Goal: Task Accomplishment & Management: Use online tool/utility

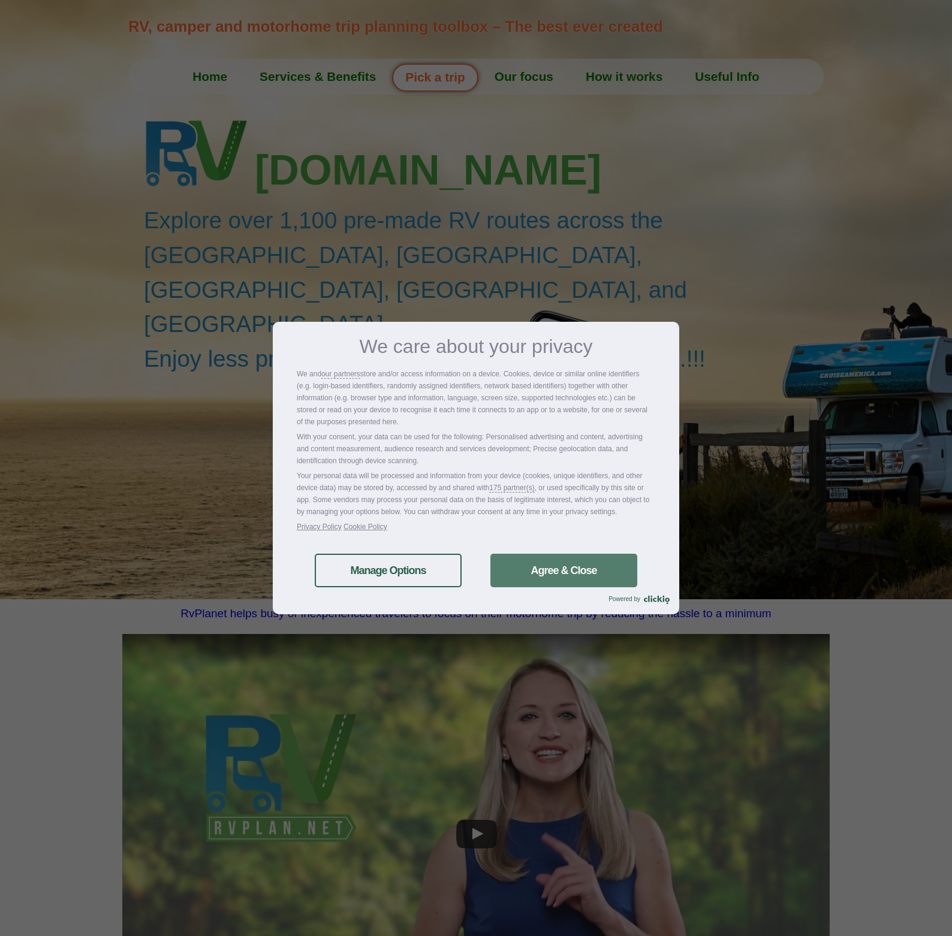
click at [562, 575] on link "Agree & Close" at bounding box center [563, 571] width 147 height 34
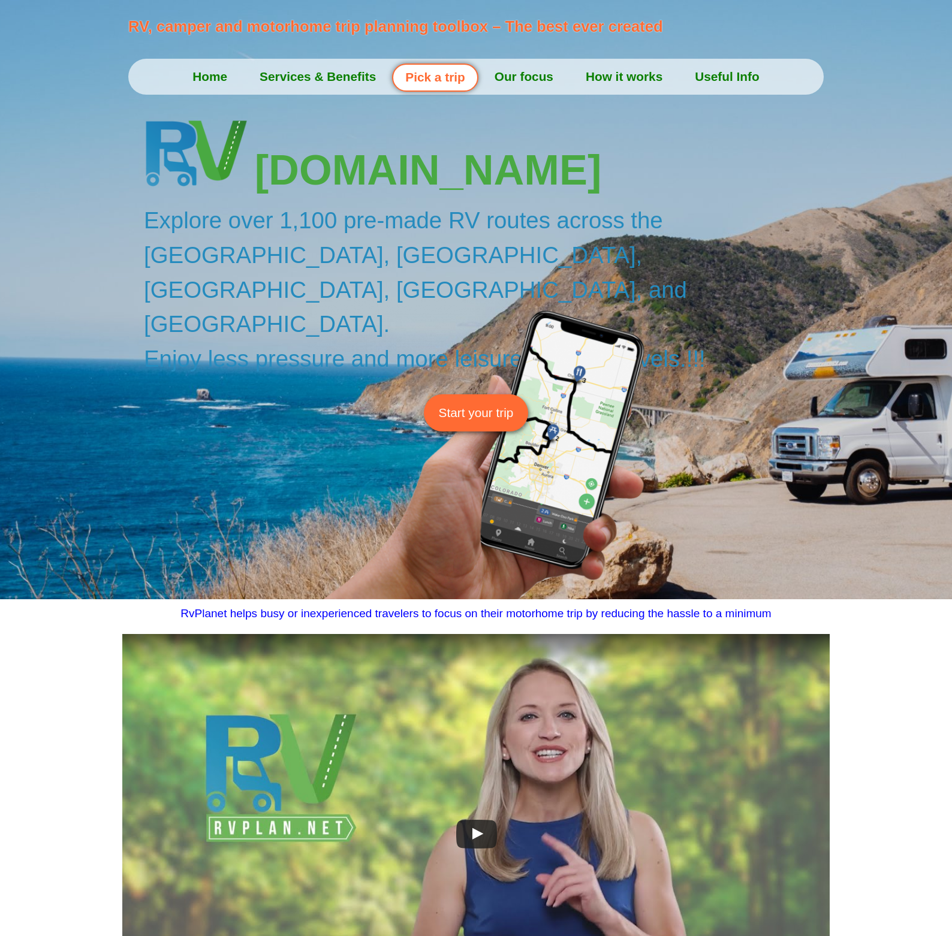
click at [465, 403] on span "Start your trip" at bounding box center [476, 412] width 75 height 19
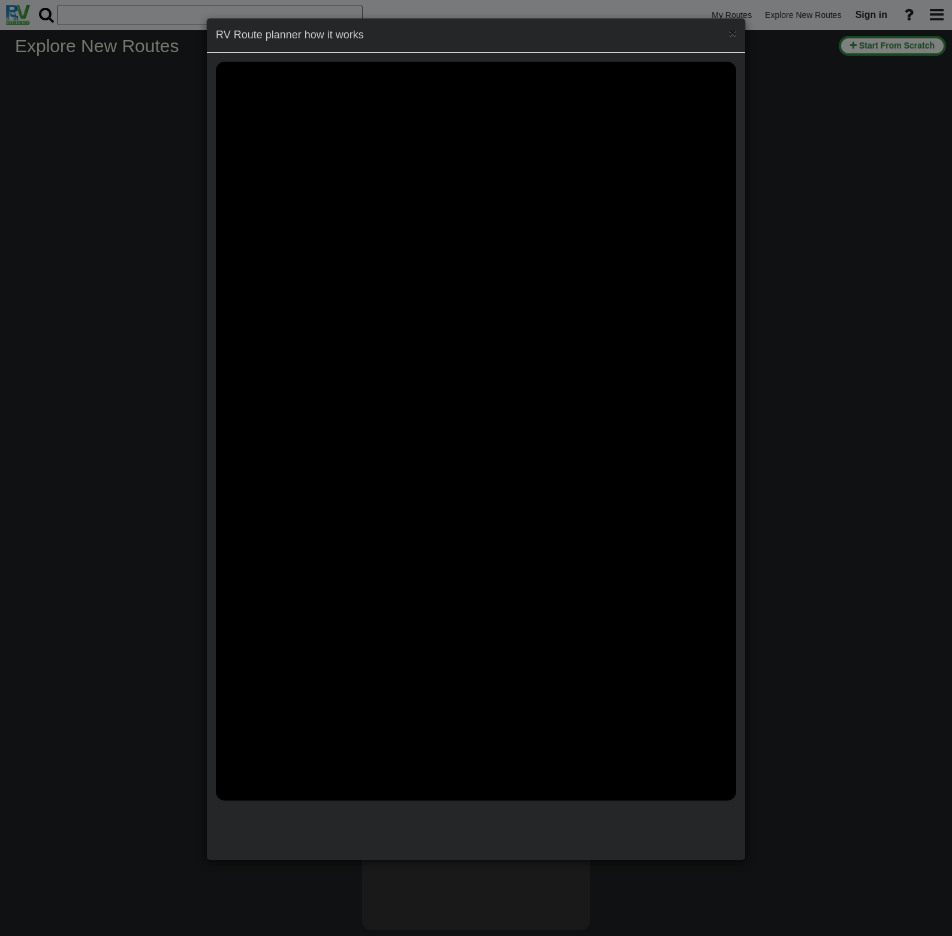
click at [735, 32] on span "×" at bounding box center [732, 33] width 7 height 14
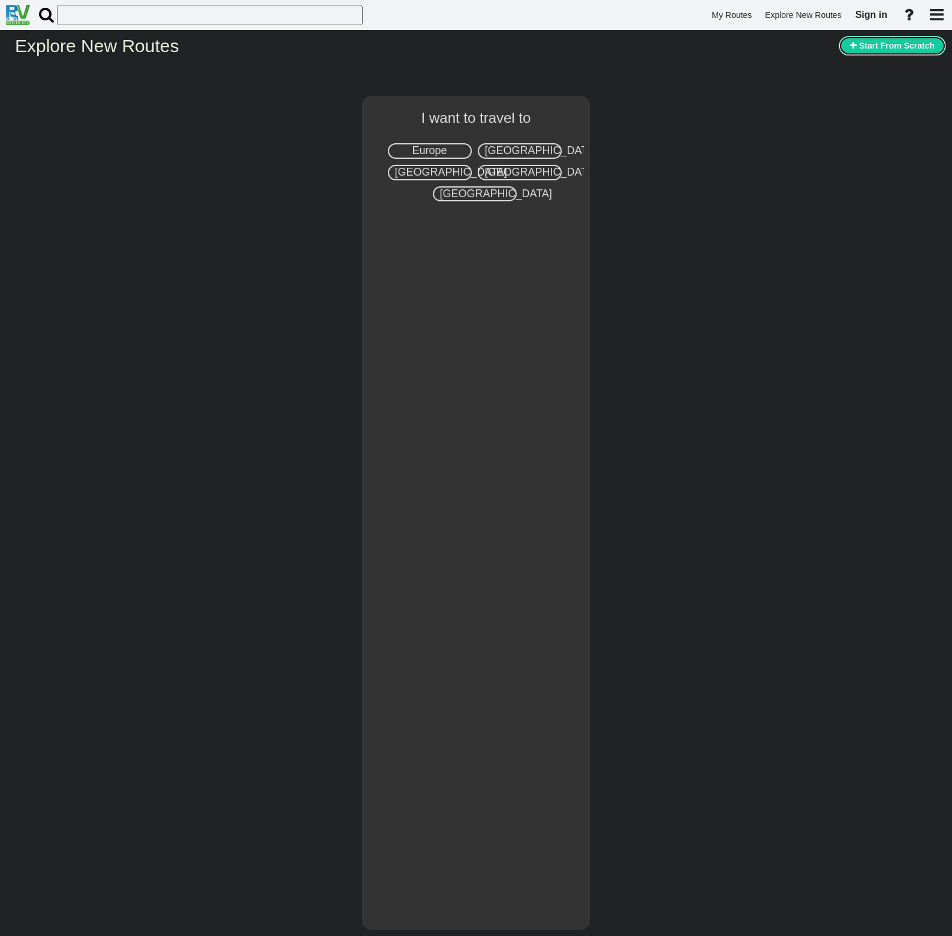
click at [895, 51] on button "Start From Scratch" at bounding box center [891, 46] width 107 height 20
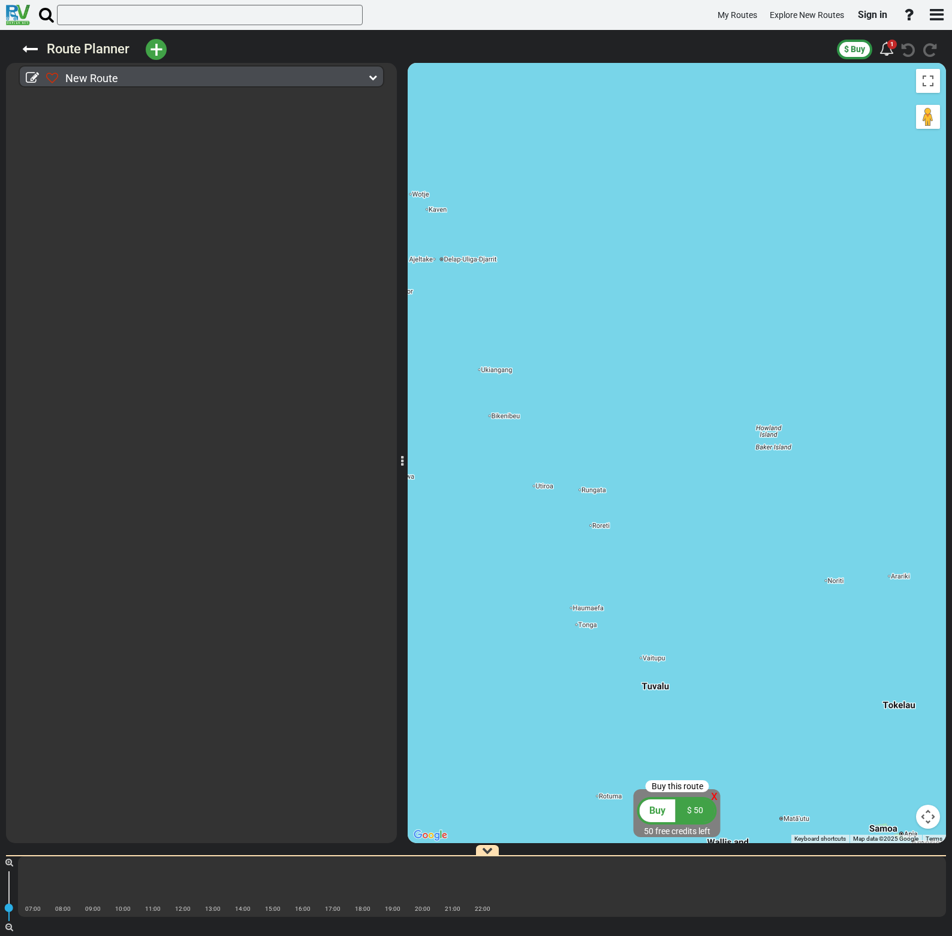
click at [153, 53] on span "+" at bounding box center [156, 50] width 13 height 28
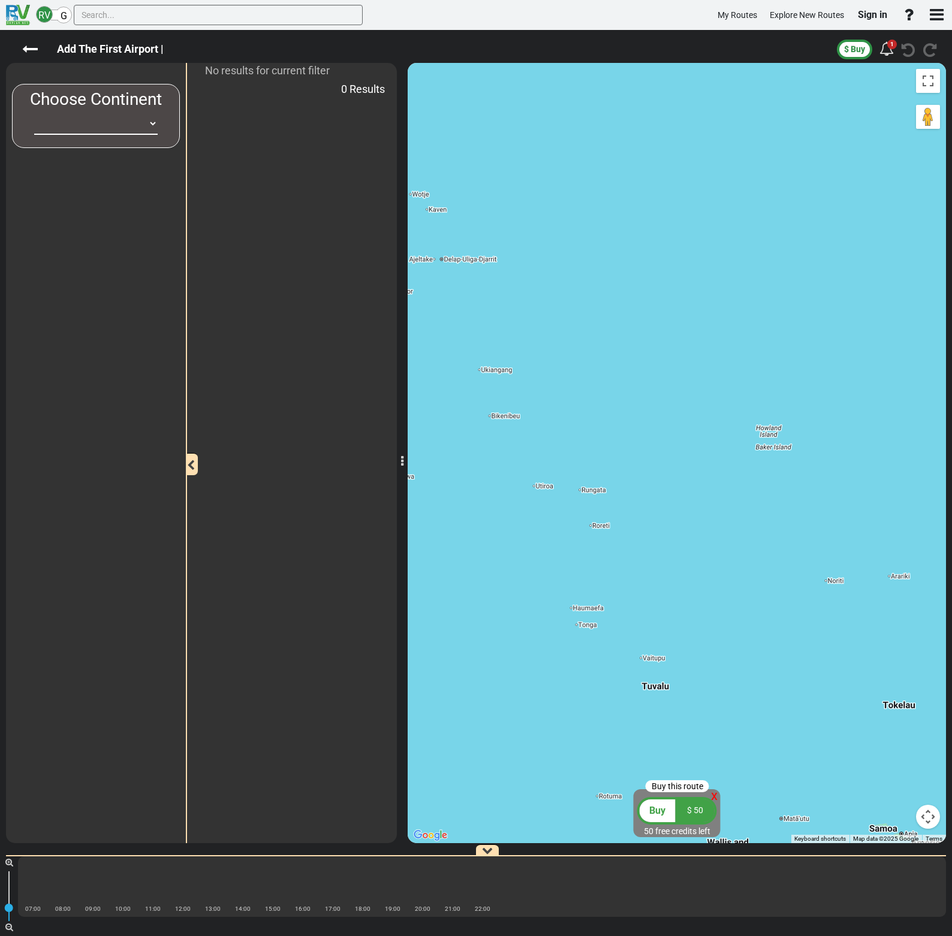
click at [93, 98] on span "Choose Continent" at bounding box center [96, 99] width 132 height 20
click at [142, 54] on label "Add The First Airport |" at bounding box center [110, 49] width 131 height 20
click at [91, 108] on span "Choose Continent" at bounding box center [96, 99] width 132 height 20
click at [145, 122] on select "[GEOGRAPHIC_DATA] [GEOGRAPHIC_DATA] [GEOGRAPHIC_DATA] [GEOGRAPHIC_DATA] [GEOGRA…" at bounding box center [95, 124] width 123 height 22
select select "number:1"
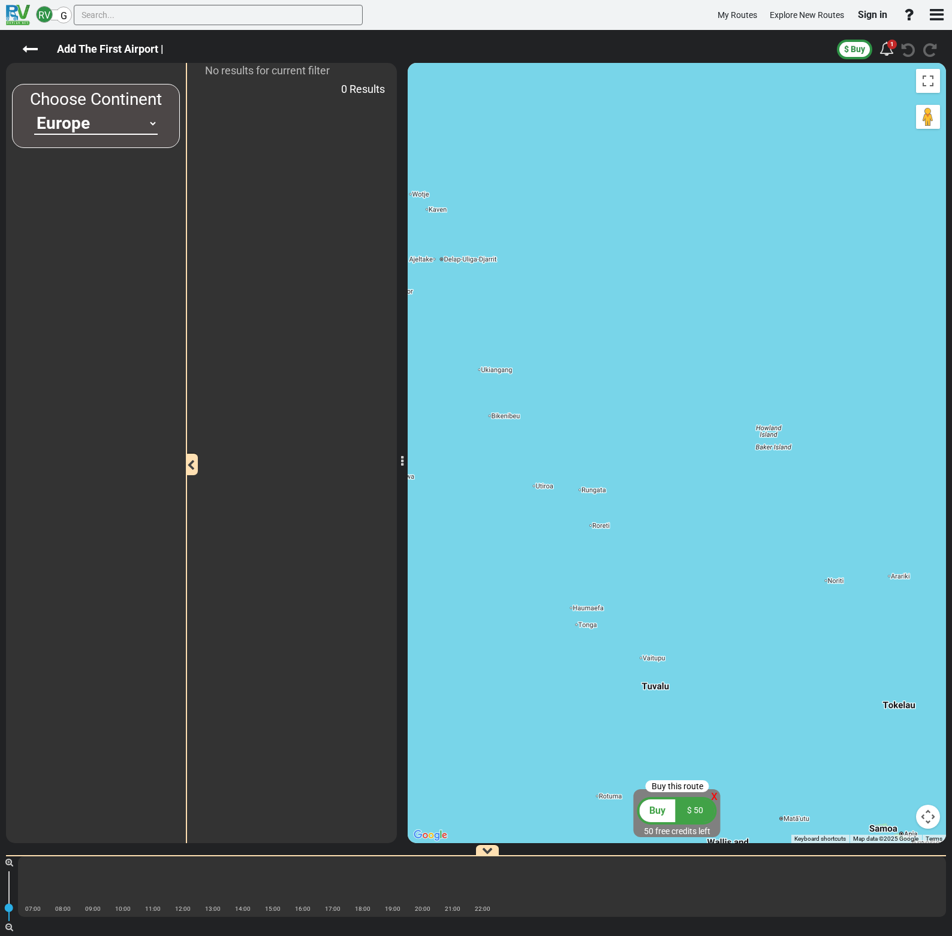
click at [34, 113] on select "[GEOGRAPHIC_DATA] [GEOGRAPHIC_DATA] [GEOGRAPHIC_DATA] [GEOGRAPHIC_DATA] [GEOGRA…" at bounding box center [95, 124] width 123 height 22
click at [131, 14] on input "text" at bounding box center [218, 15] width 289 height 20
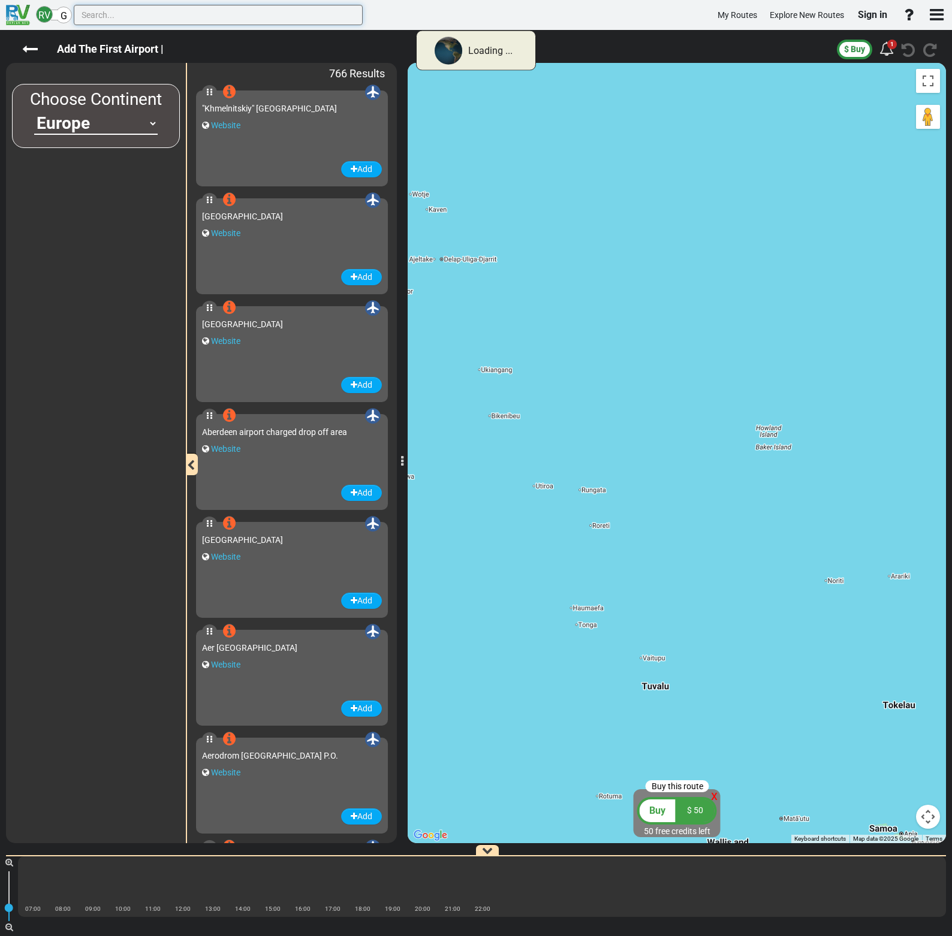
click at [131, 14] on input "text" at bounding box center [218, 15] width 289 height 20
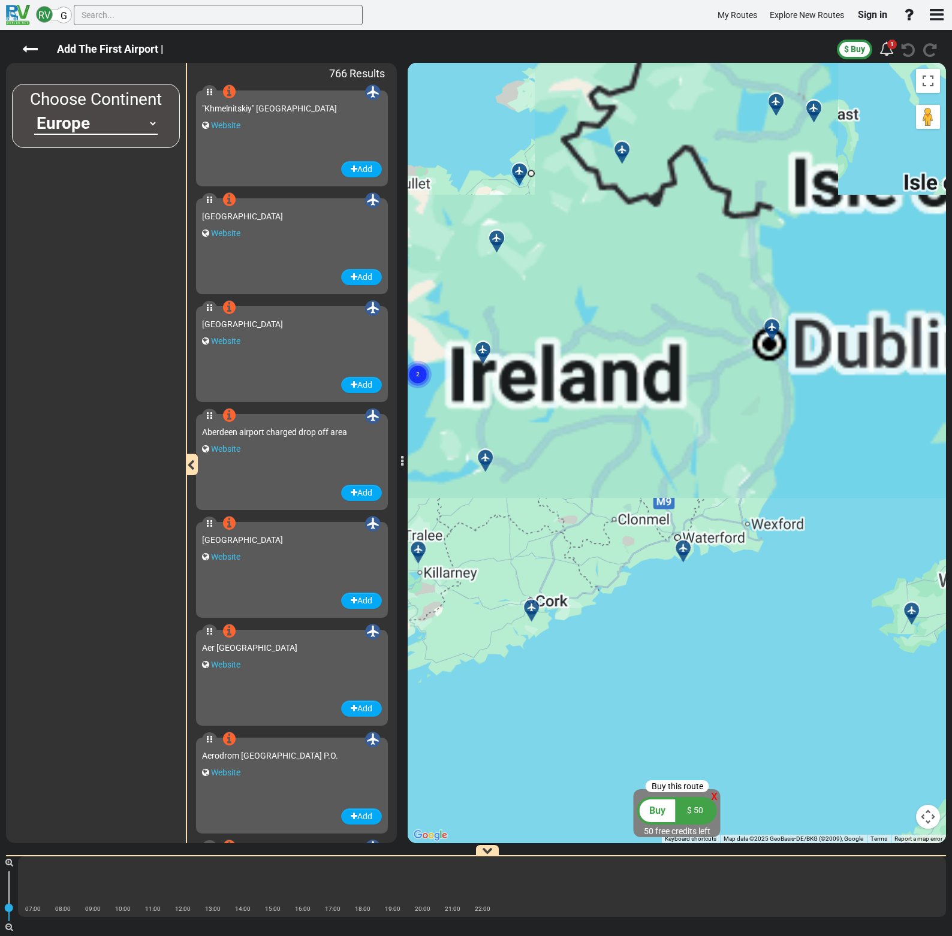
click at [735, 388] on div "To activate drag with keyboard, press Alt + Enter. Once in keyboard drag state,…" at bounding box center [677, 453] width 538 height 780
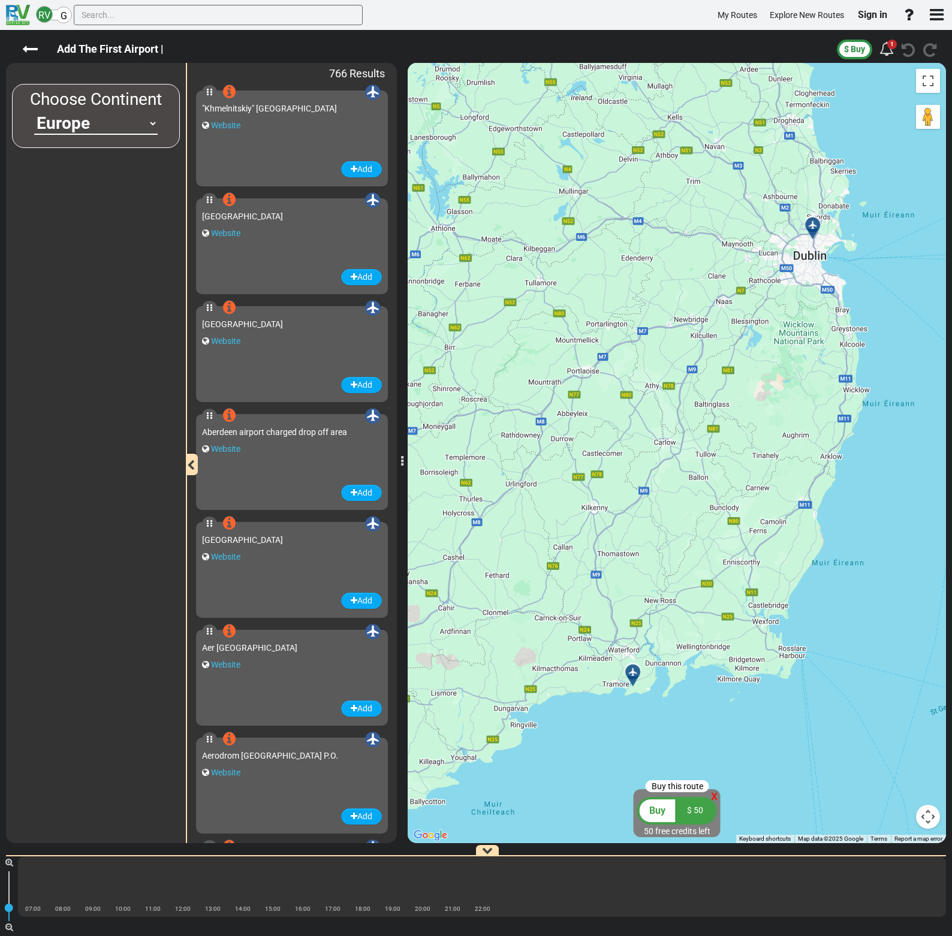
click at [812, 225] on div at bounding box center [817, 230] width 20 height 19
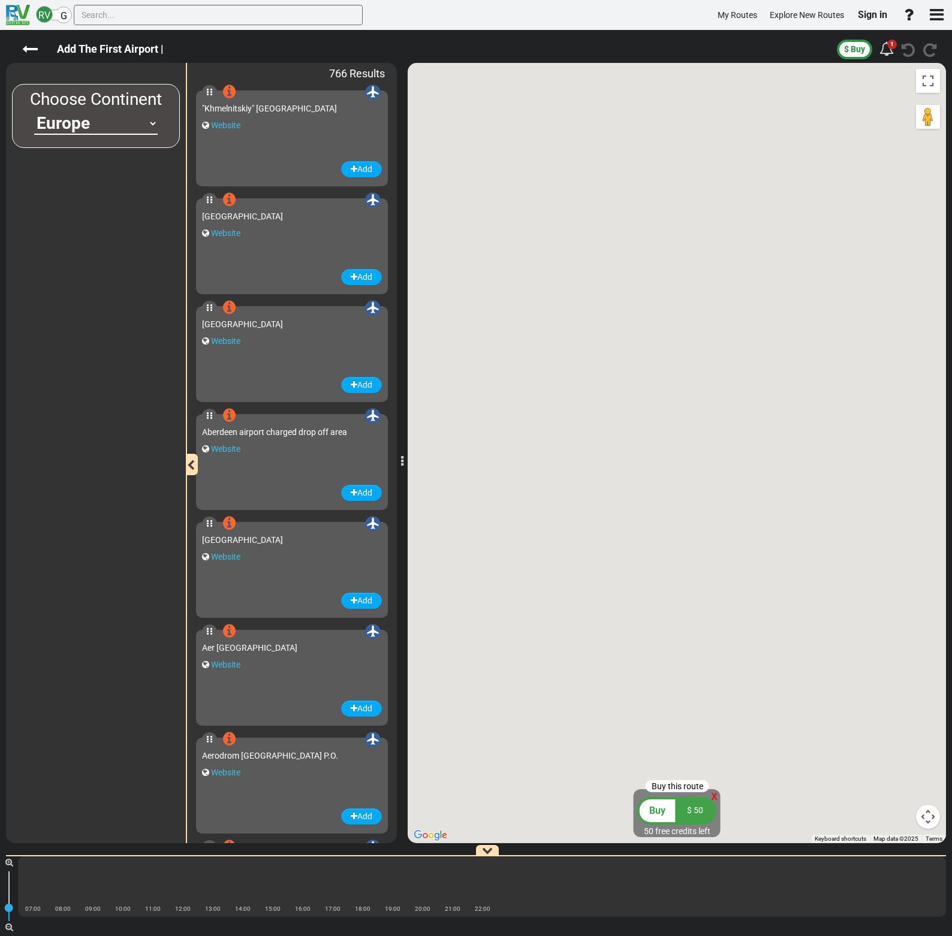
scroll to position [23836, 0]
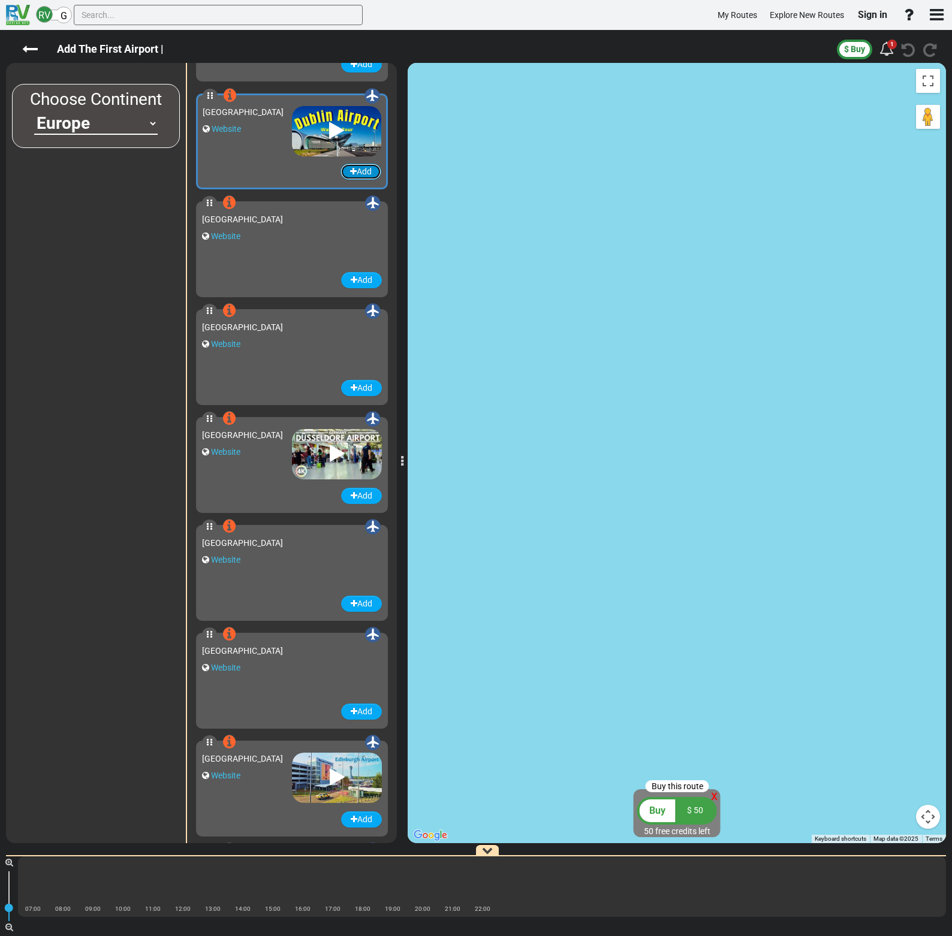
click at [356, 173] on button "Add" at bounding box center [360, 172] width 41 height 16
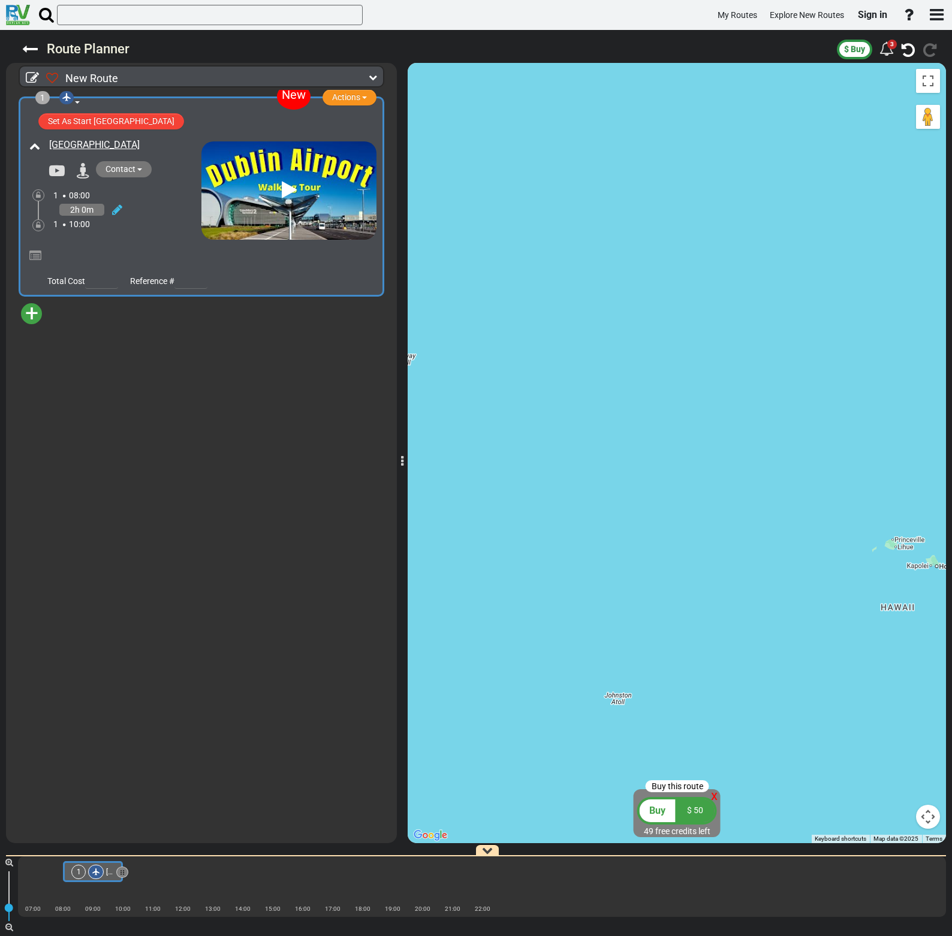
click at [131, 171] on span "Contact" at bounding box center [120, 169] width 30 height 10
click at [30, 316] on span "+" at bounding box center [31, 314] width 13 height 28
click at [85, 340] on li "Add Atraction" at bounding box center [69, 335] width 95 height 16
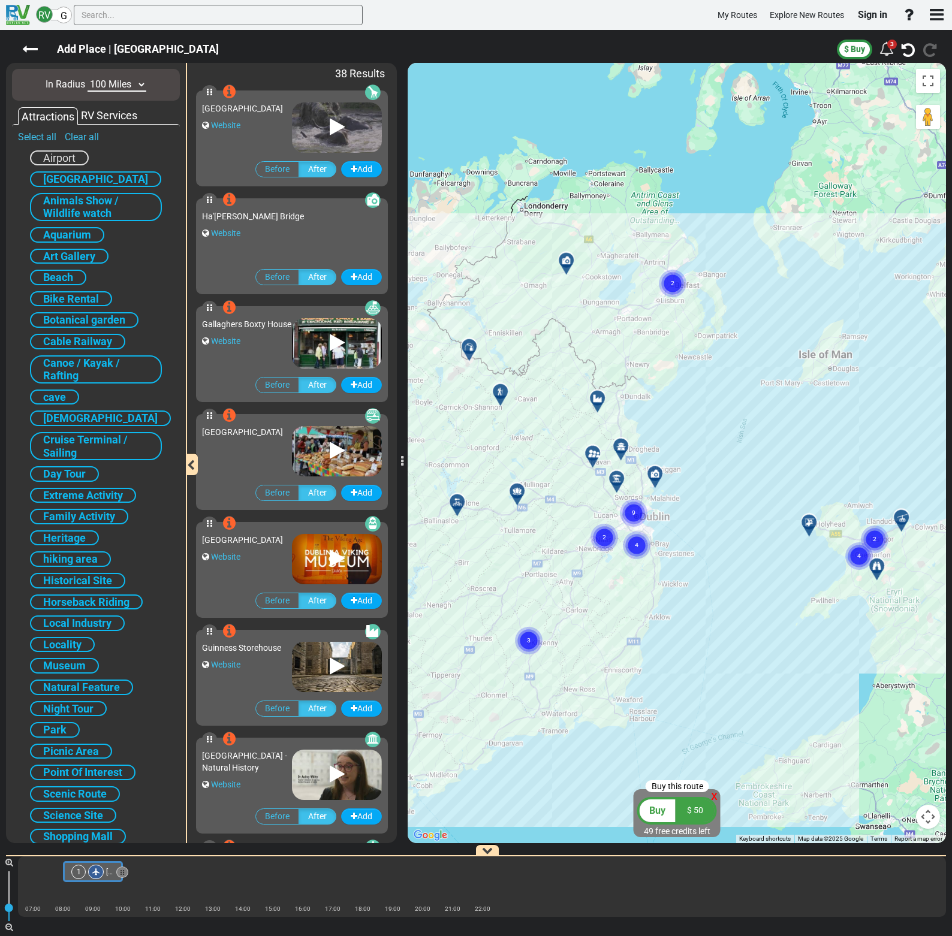
click at [118, 116] on div "RV Services" at bounding box center [109, 116] width 62 height 16
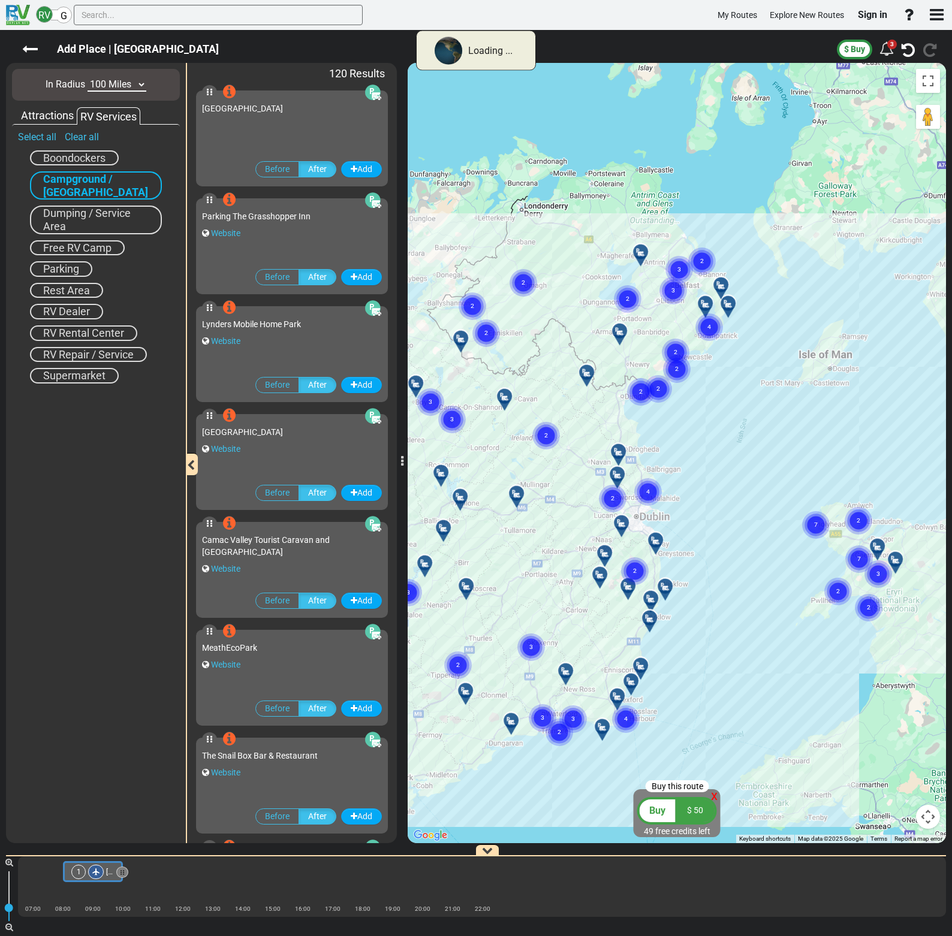
click at [50, 112] on div "Attractions" at bounding box center [47, 116] width 59 height 16
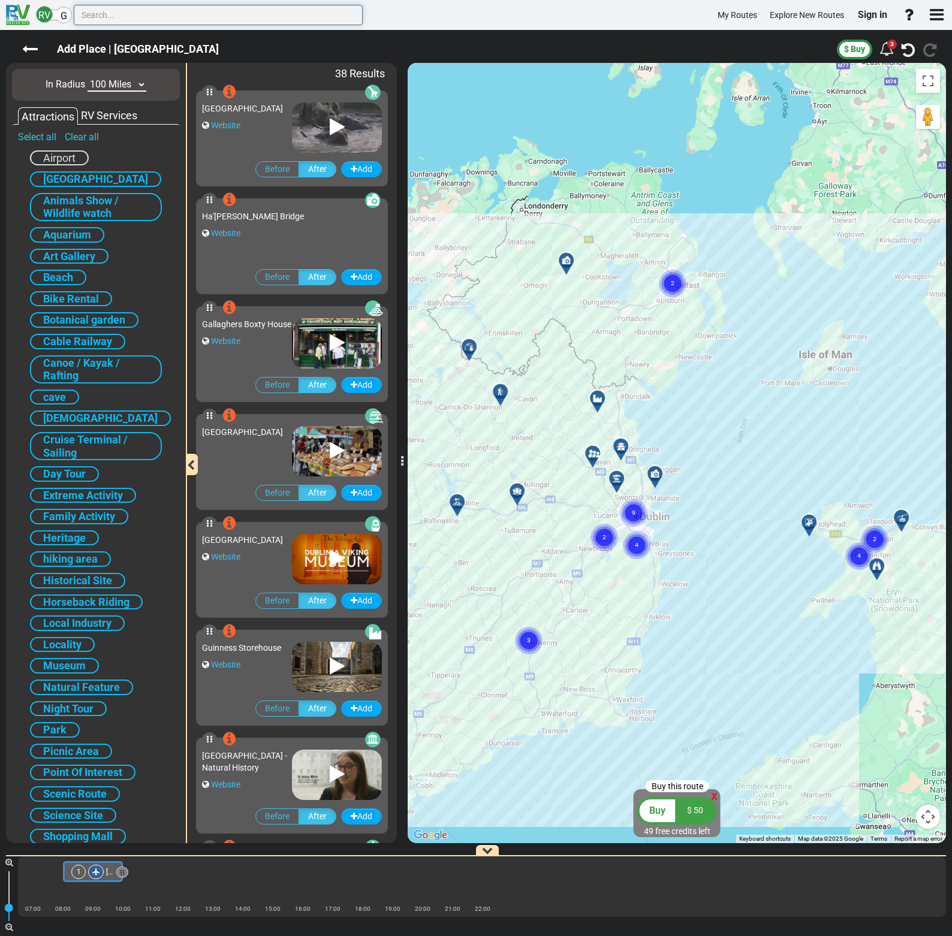
click at [133, 16] on input "text" at bounding box center [218, 15] width 289 height 20
paste input "Dublin K67 P2T8"
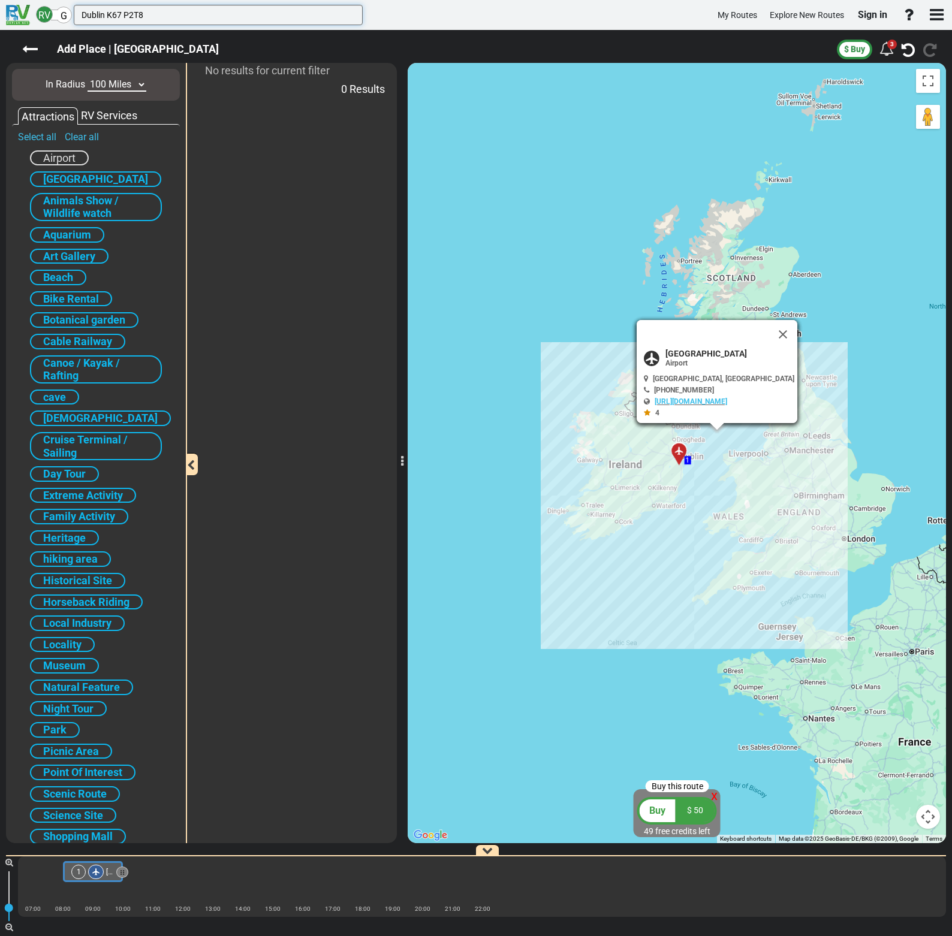
drag, startPoint x: 158, startPoint y: 11, endPoint x: -15, endPoint y: 13, distance: 173.2
click at [0, 13] on html "RV G Dublin K67 P2T8 My Routes Explore New Routes Sign in" at bounding box center [476, 468] width 952 height 936
paste input "[GEOGRAPHIC_DATA], [GEOGRAPHIC_DATA], Co. [GEOGRAPHIC_DATA], [GEOGRAPHIC_DATA]"
type input "[GEOGRAPHIC_DATA], [GEOGRAPHIC_DATA], Co. [GEOGRAPHIC_DATA], [GEOGRAPHIC_DATA]"
